Goal: Information Seeking & Learning: Find specific page/section

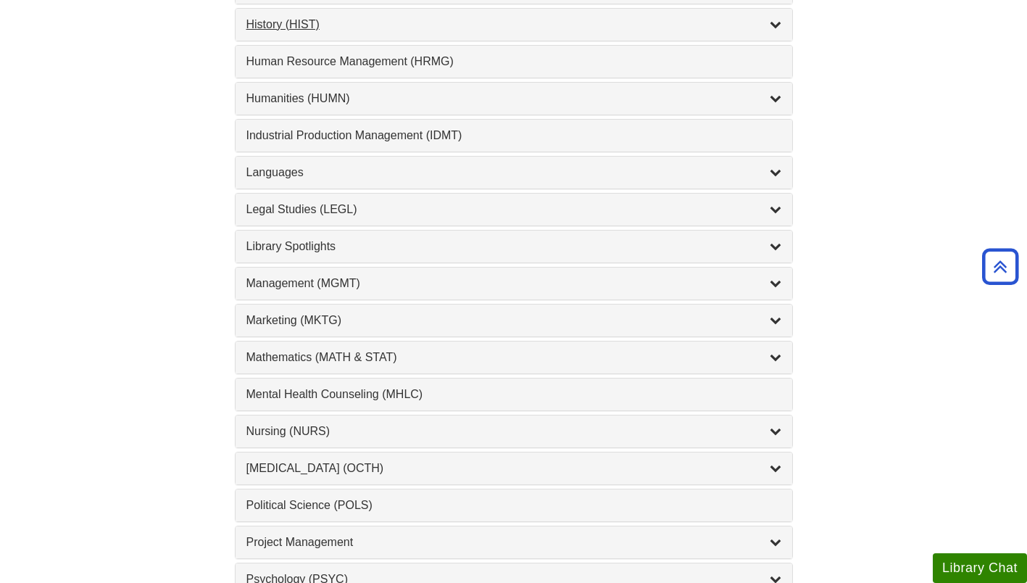
scroll to position [1041, 0]
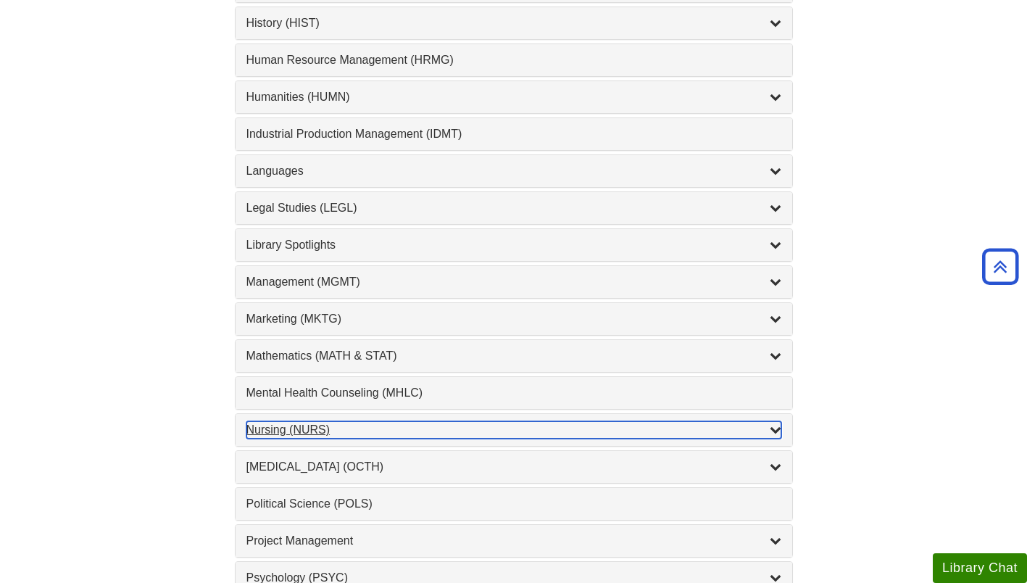
click at [301, 430] on div "Nursing (NURS) , 14 guides" at bounding box center [514, 429] width 535 height 17
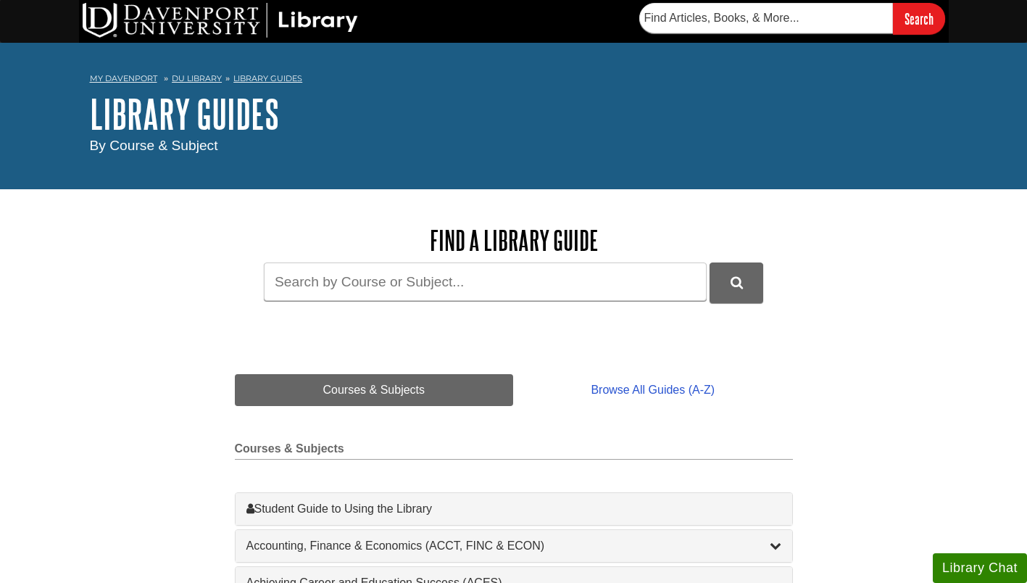
scroll to position [0, 0]
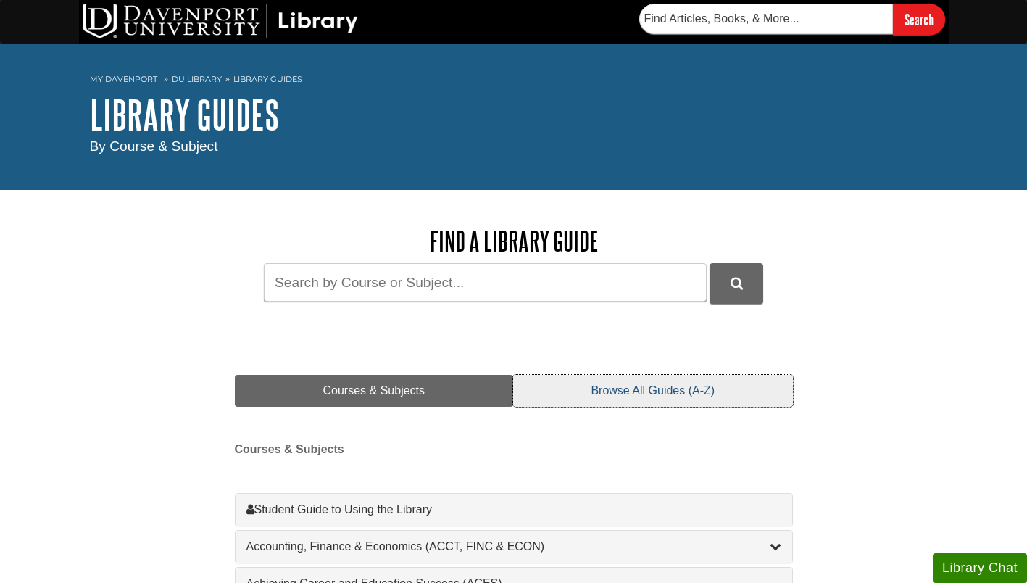
click at [661, 400] on link "Browse All Guides (A-Z)" at bounding box center [652, 391] width 279 height 32
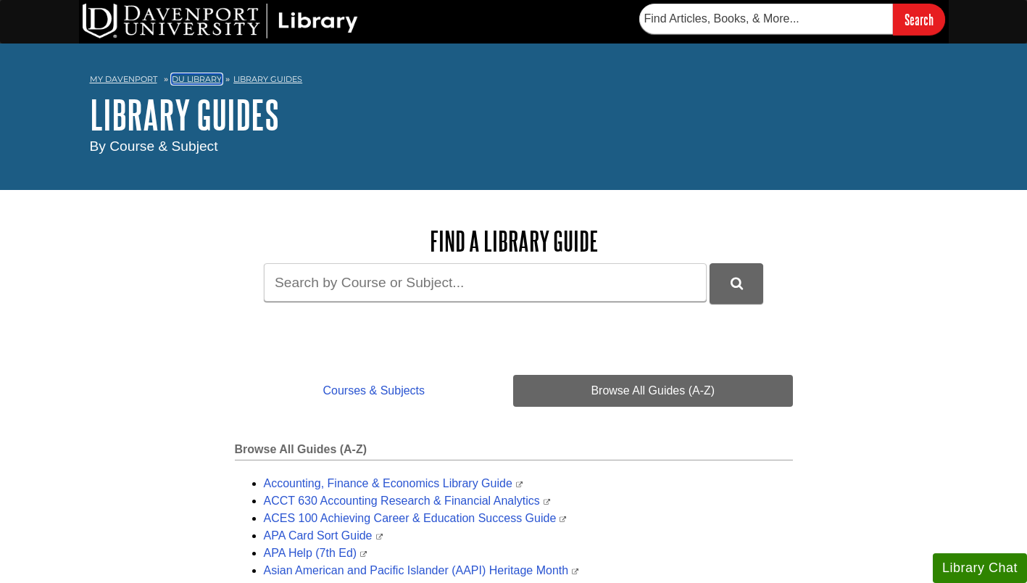
click at [203, 76] on link "DU Library" at bounding box center [197, 79] width 50 height 10
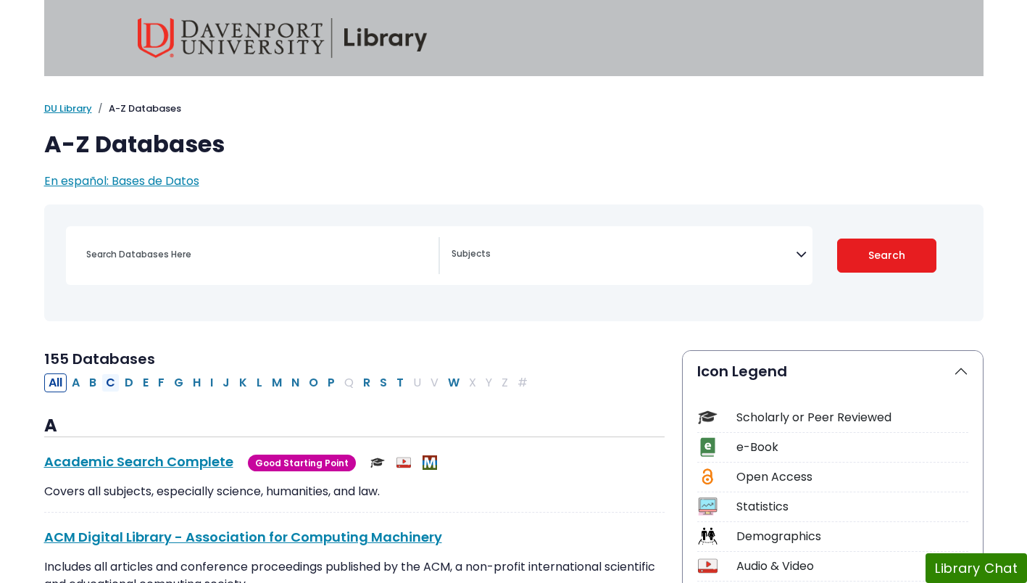
click at [111, 383] on button "C" at bounding box center [111, 382] width 18 height 19
select select "Database Subject Filter"
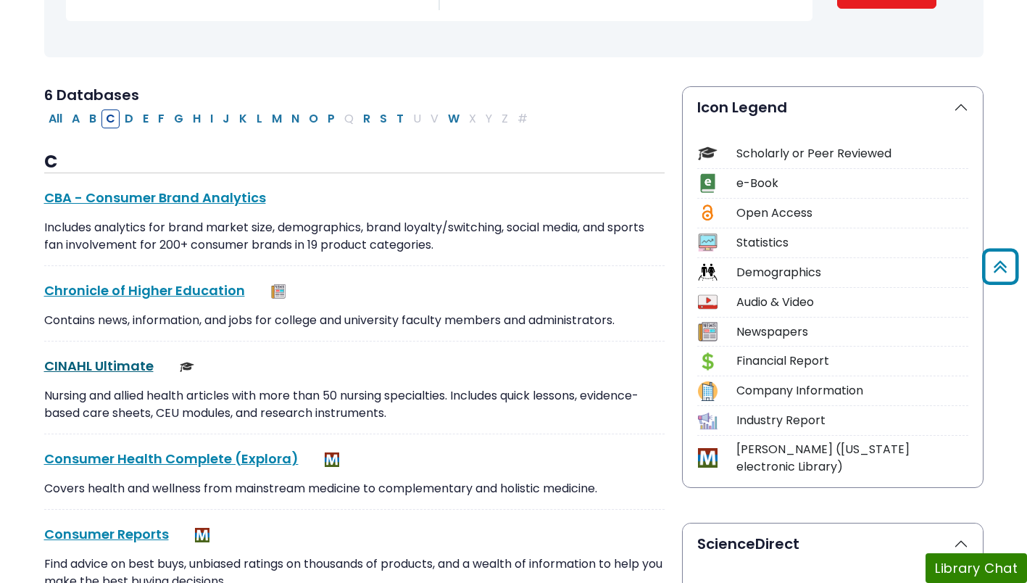
scroll to position [262, 0]
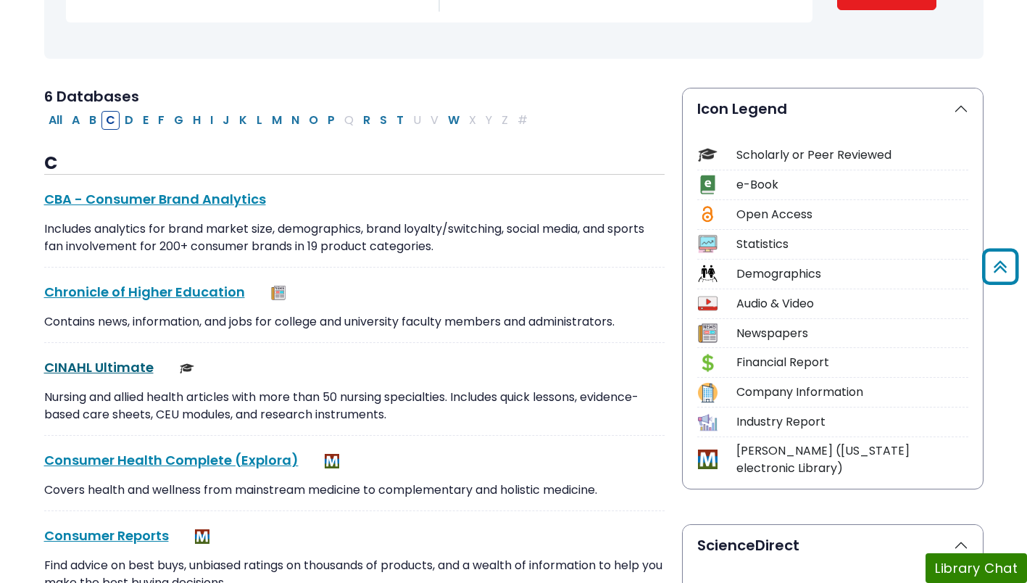
click at [88, 360] on link "CINAHL Ultimate This link opens in a new window" at bounding box center [98, 367] width 109 height 18
